Goal: Task Accomplishment & Management: Manage account settings

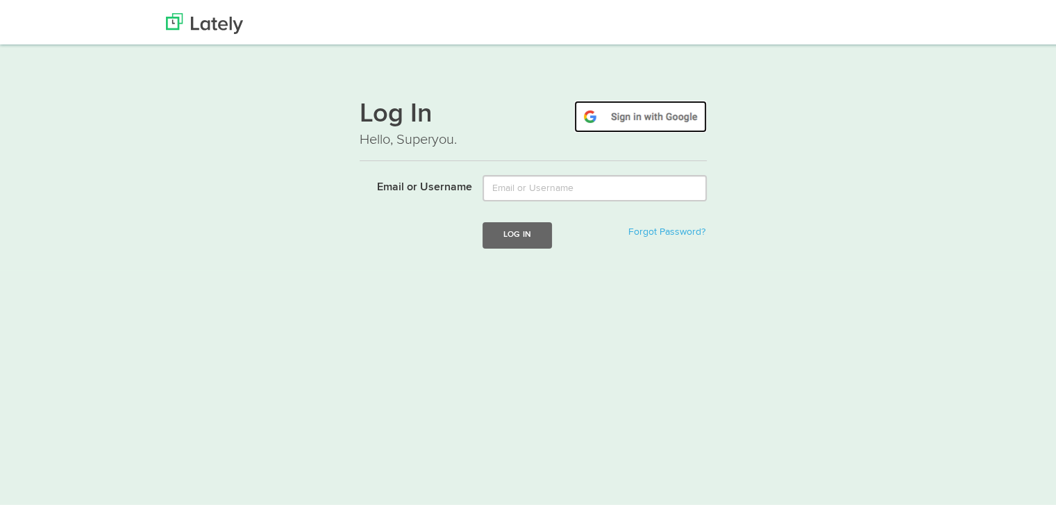
click at [673, 109] on img at bounding box center [640, 114] width 133 height 32
click at [680, 106] on img at bounding box center [640, 114] width 133 height 32
click at [659, 117] on img at bounding box center [640, 114] width 133 height 32
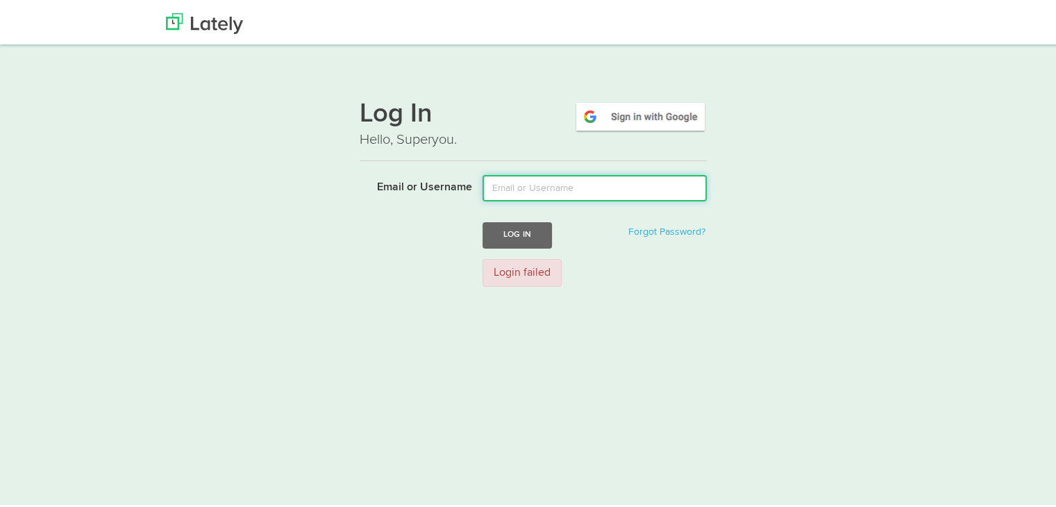
click at [578, 183] on input "Email or Username" at bounding box center [594, 185] width 224 height 26
type input "sonika@techlambda.com"
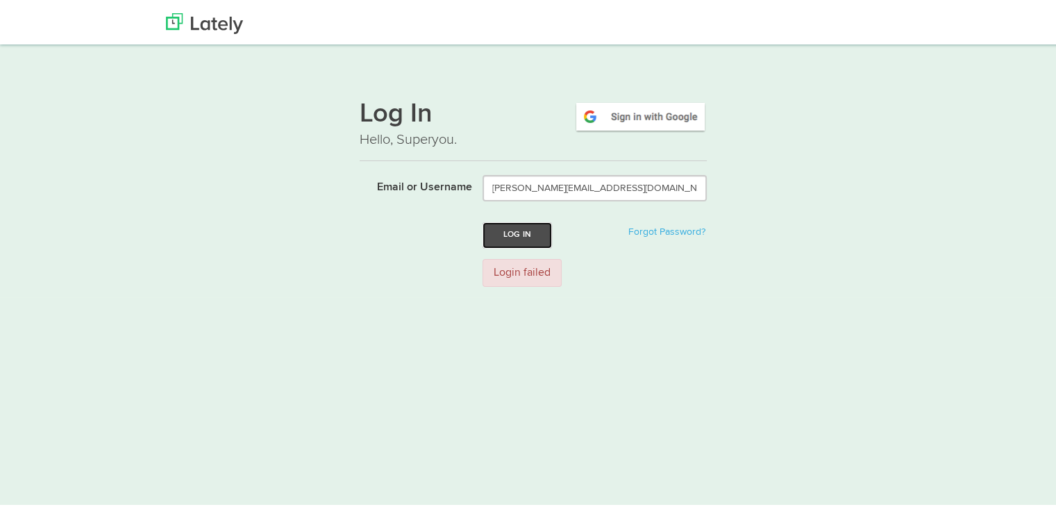
click at [503, 233] on button "Log In" at bounding box center [516, 232] width 69 height 26
